Goal: Task Accomplishment & Management: Manage account settings

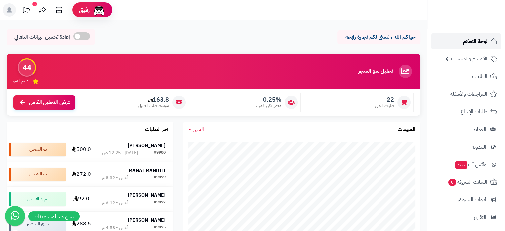
click at [470, 42] on span "لوحة التحكم" at bounding box center [475, 41] width 24 height 9
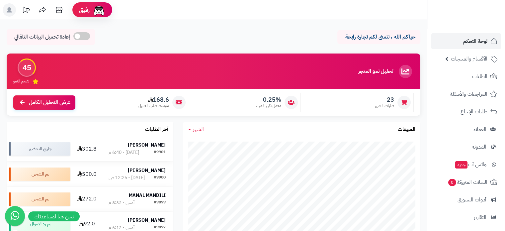
click at [144, 149] on div "[PERSON_NAME]" at bounding box center [137, 145] width 57 height 7
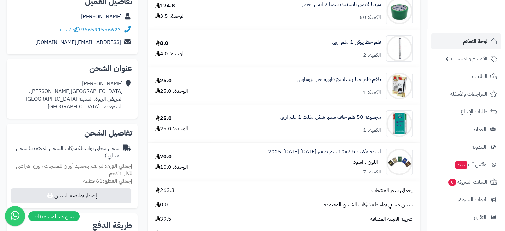
scroll to position [100, 0]
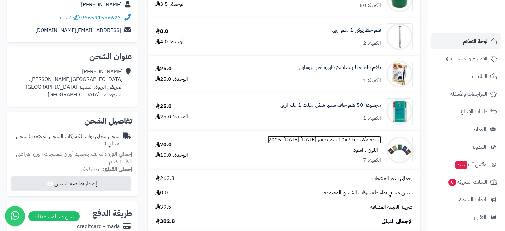
click at [327, 142] on link "اجندة مكتب 10x7.5 سم صغير 1447 هجري 2025-2026 ميلادي" at bounding box center [324, 140] width 113 height 8
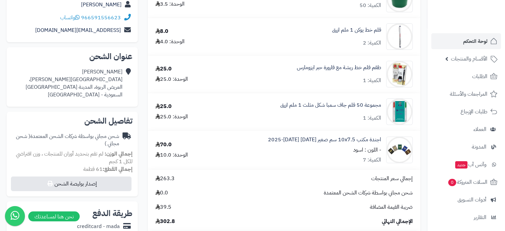
scroll to position [66, 0]
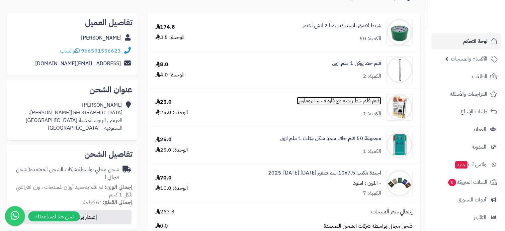
click at [312, 102] on link "طقم قلم خط ريشة مع قارورة حبر ايزومارس" at bounding box center [339, 101] width 84 height 8
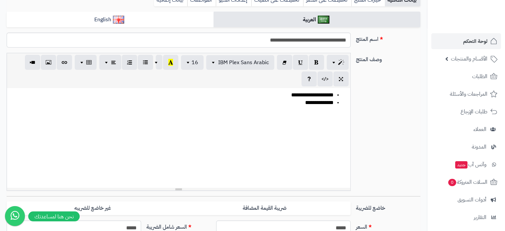
scroll to position [166, 0]
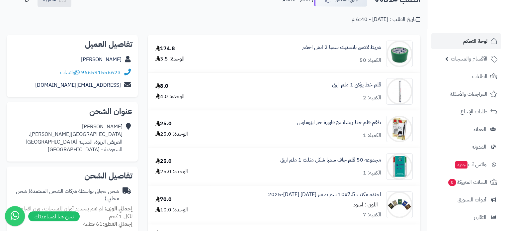
scroll to position [33, 0]
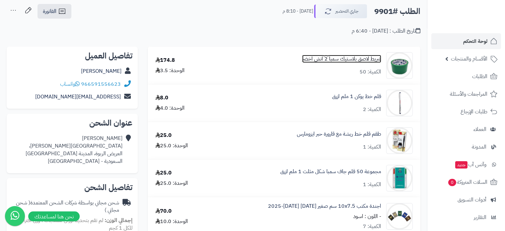
click at [327, 59] on link "شريط لاصق بلاستيك سمبا 2 انش اخضر" at bounding box center [341, 59] width 79 height 8
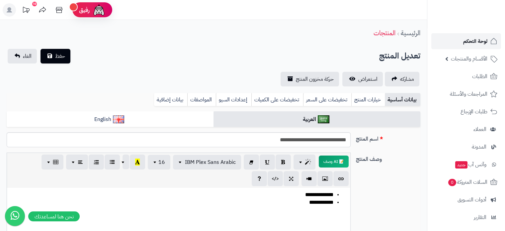
click at [481, 38] on span "لوحة التحكم" at bounding box center [475, 41] width 24 height 9
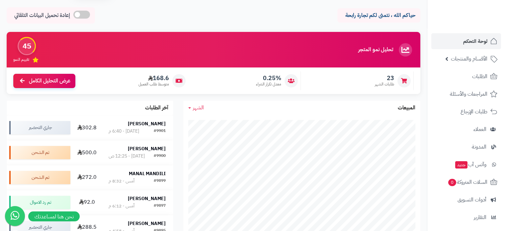
scroll to position [33, 0]
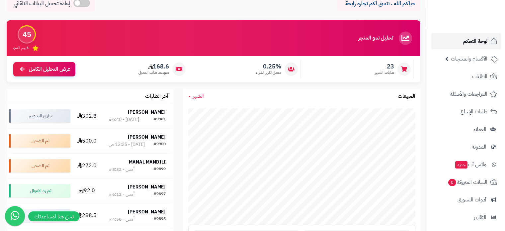
click at [477, 43] on span "لوحة التحكم" at bounding box center [475, 41] width 24 height 9
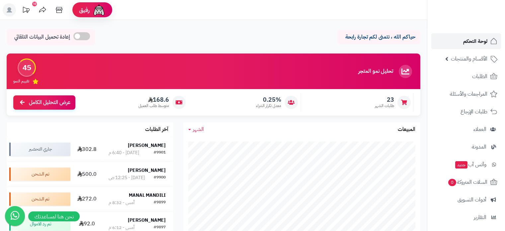
click at [476, 43] on span "لوحة التحكم" at bounding box center [475, 41] width 24 height 9
